Goal: Check status: Check status

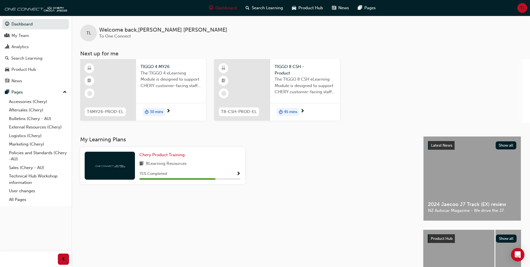
click at [303, 211] on div "My Learning Plans Chery Product Training 8 Learning Resources 75 % Completed" at bounding box center [251, 222] width 343 height 173
click at [32, 33] on div "My Team" at bounding box center [35, 35] width 61 height 7
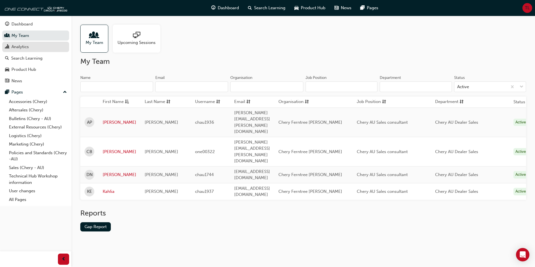
click at [20, 51] on link "Analytics" at bounding box center [35, 47] width 67 height 10
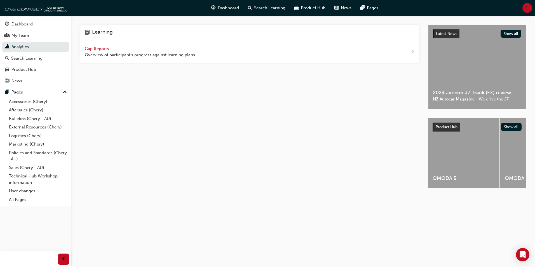
click at [90, 51] on div "Gap Reports Overview of participant's progress against learning plans." at bounding box center [140, 52] width 111 height 13
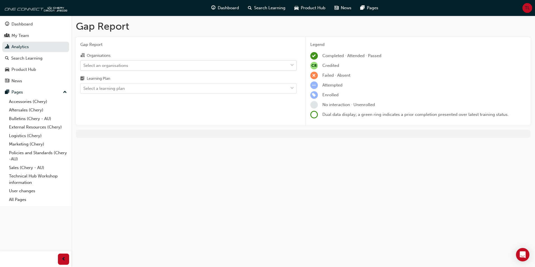
click at [120, 68] on div "Select an organisations" at bounding box center [105, 65] width 45 height 6
click at [84, 67] on input "Organisations Select an organisations" at bounding box center [83, 65] width 1 height 5
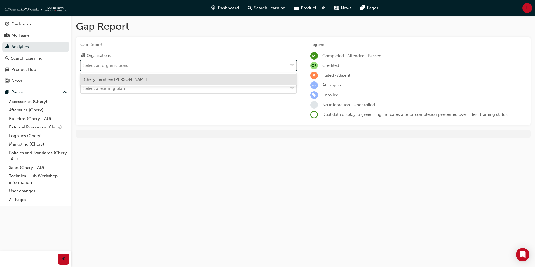
click at [120, 68] on div "Select an organisations" at bounding box center [105, 65] width 45 height 6
click at [84, 67] on input "Organisations option Chery Ferntree [PERSON_NAME] focused, 1 of 1. 1 result ava…" at bounding box center [83, 65] width 1 height 5
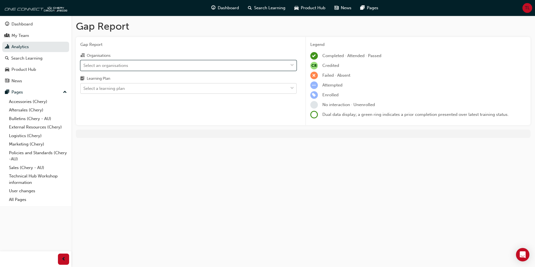
click at [114, 91] on div "Select a learning plan" at bounding box center [103, 88] width 41 height 6
click at [84, 91] on input "Learning Plan Select a learning plan" at bounding box center [83, 88] width 1 height 5
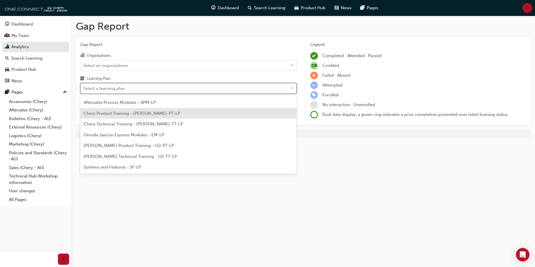
click at [128, 113] on span "Chery Product Training - [PERSON_NAME]-PT-LP" at bounding box center [132, 113] width 96 height 5
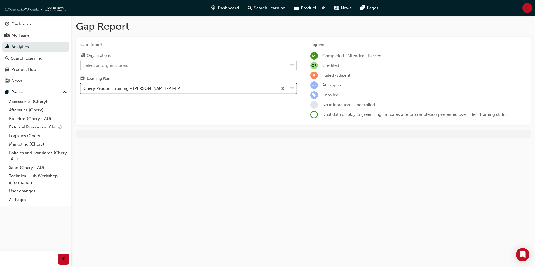
click at [197, 65] on div "Select an organisations" at bounding box center [184, 65] width 207 height 10
click at [84, 65] on input "Organisations Select an organisations" at bounding box center [83, 65] width 1 height 5
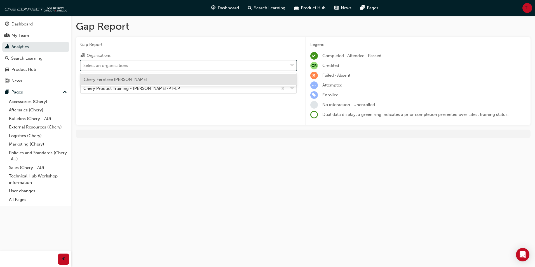
click at [135, 80] on div "Chery Ferntree [PERSON_NAME]" at bounding box center [188, 79] width 216 height 11
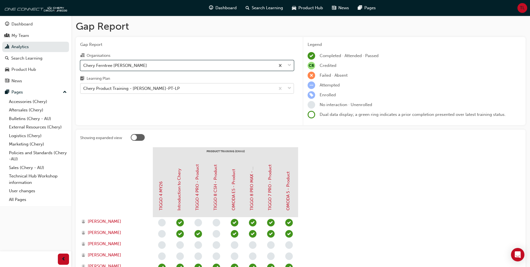
click at [214, 87] on div "Chery Product Training - [PERSON_NAME]-PT-LP" at bounding box center [178, 89] width 195 height 10
click at [84, 87] on input "Learning Plan Chery Product Training - [PERSON_NAME]-PT-LP" at bounding box center [83, 88] width 1 height 5
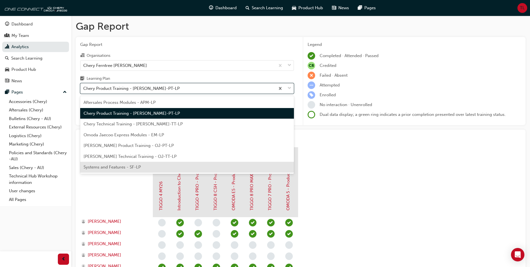
click at [128, 167] on span "Systems and Features - SF-LP" at bounding box center [112, 166] width 57 height 5
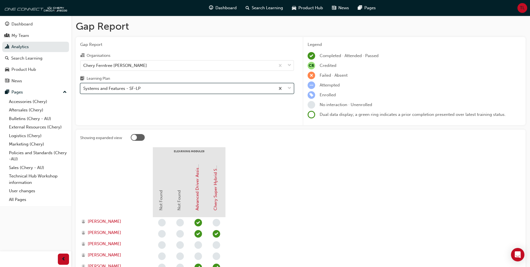
click at [133, 87] on div "Systems and Features - SF-LP" at bounding box center [111, 88] width 57 height 6
click at [84, 87] on input "Learning Plan option Systems and Features - SF-LP, selected. 0 results availabl…" at bounding box center [83, 88] width 1 height 5
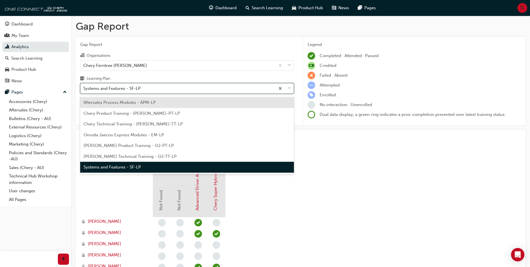
click at [138, 112] on span "Chery Product Training - [PERSON_NAME]-PT-LP" at bounding box center [132, 113] width 96 height 5
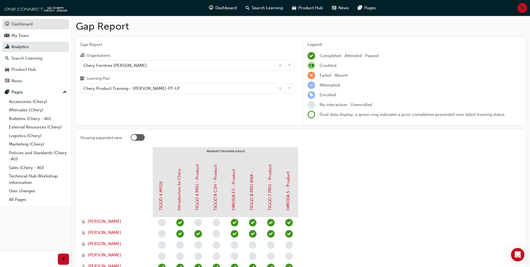
click at [18, 27] on div "Dashboard" at bounding box center [21, 24] width 21 height 6
